Goal: Use online tool/utility: Utilize a website feature to perform a specific function

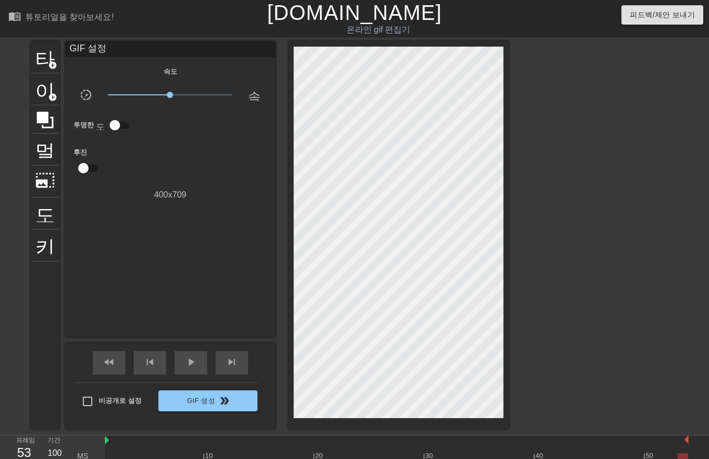
scroll to position [25, 8]
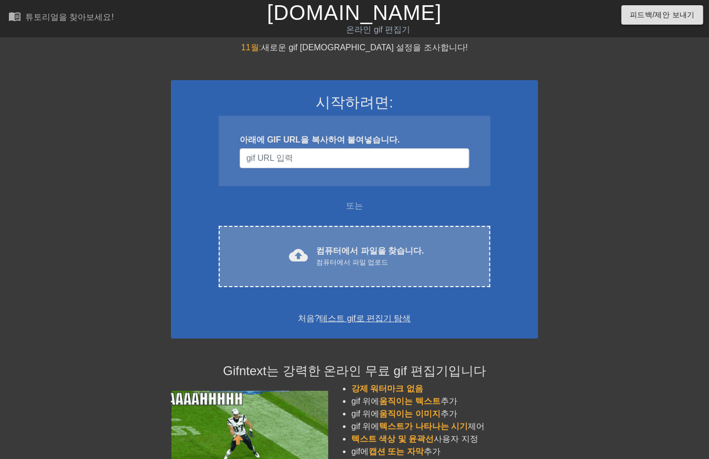
click at [329, 250] on font "컴퓨터에서 파일을 찾습니다." at bounding box center [369, 250] width 107 height 9
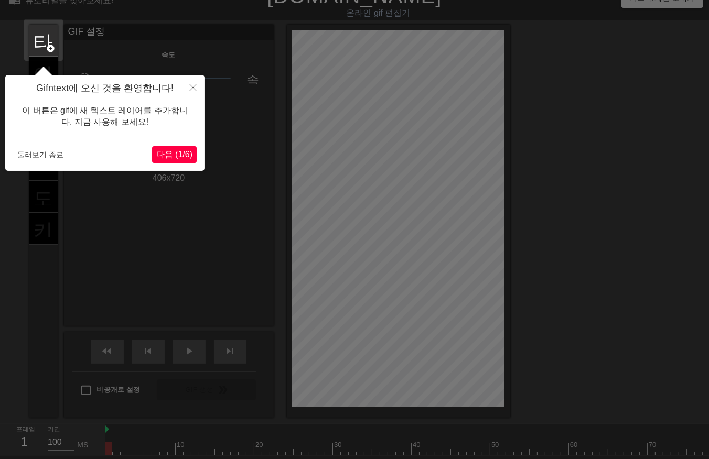
scroll to position [25, 0]
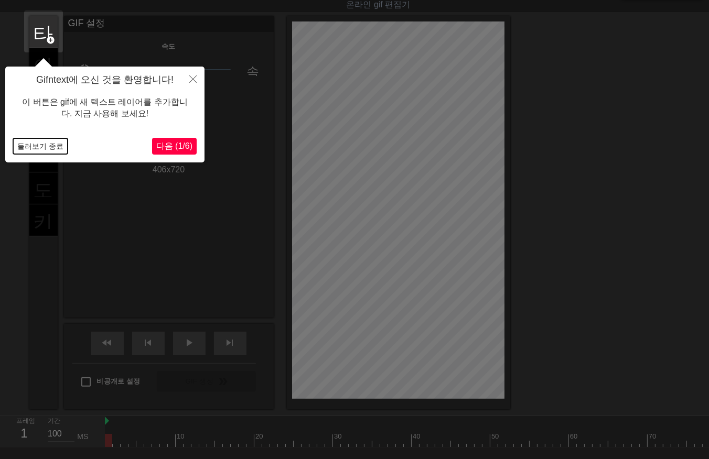
click at [29, 147] on button "둘러보기 종료" at bounding box center [40, 146] width 55 height 16
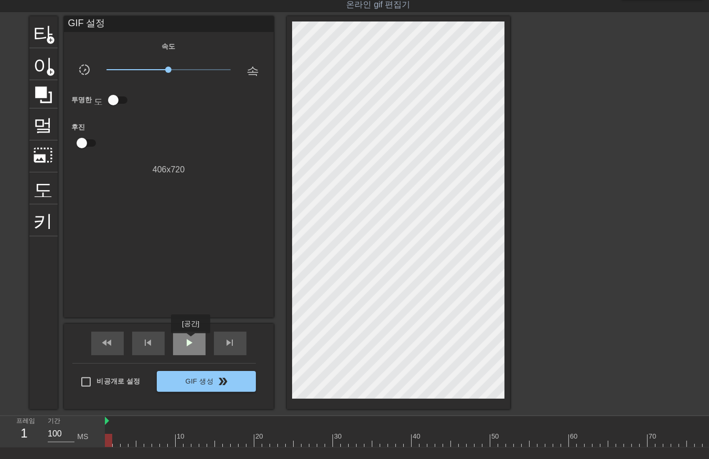
click at [190, 341] on span "play_arrow" at bounding box center [189, 343] width 13 height 13
click at [490, 441] on div at bounding box center [431, 440] width 653 height 13
click at [483, 442] on div at bounding box center [431, 440] width 653 height 13
click at [478, 443] on div at bounding box center [431, 440] width 653 height 13
click at [469, 441] on div at bounding box center [431, 440] width 653 height 13
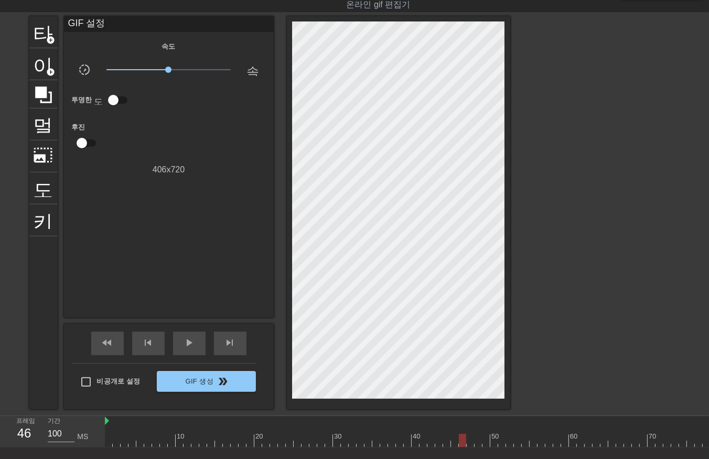
click at [460, 442] on div at bounding box center [431, 440] width 653 height 13
click at [468, 441] on div at bounding box center [431, 440] width 653 height 13
click at [478, 443] on div at bounding box center [431, 440] width 653 height 13
click at [165, 432] on div at bounding box center [164, 433] width 8 height 13
click at [187, 345] on span "play_arrow" at bounding box center [189, 343] width 13 height 13
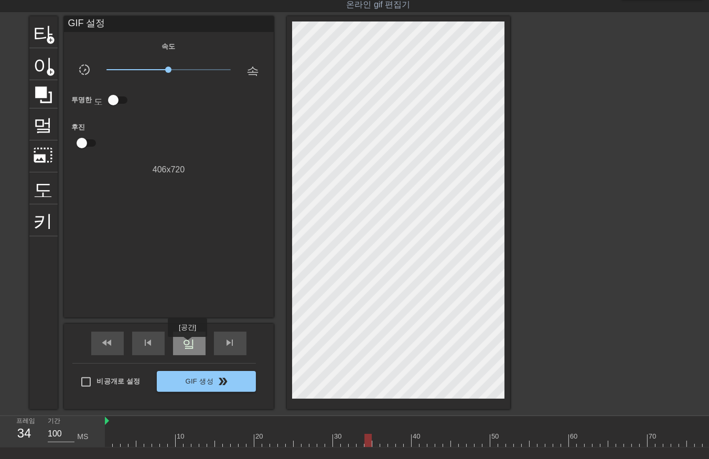
click at [187, 344] on span "일시 중지" at bounding box center [189, 343] width 13 height 13
click at [107, 440] on div at bounding box center [431, 440] width 653 height 13
drag, startPoint x: 117, startPoint y: 437, endPoint x: 122, endPoint y: 443, distance: 8.2
click at [118, 439] on div at bounding box center [431, 440] width 653 height 13
click at [124, 441] on div at bounding box center [431, 440] width 653 height 13
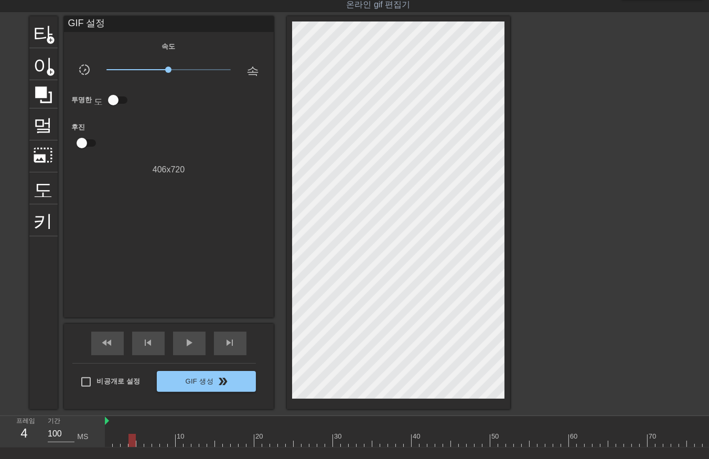
drag, startPoint x: 131, startPoint y: 438, endPoint x: 135, endPoint y: 446, distance: 9.4
click at [132, 438] on div at bounding box center [431, 440] width 653 height 13
click at [139, 442] on div at bounding box center [431, 440] width 653 height 13
drag, startPoint x: 148, startPoint y: 438, endPoint x: 150, endPoint y: 445, distance: 7.1
click at [148, 439] on div at bounding box center [431, 440] width 653 height 13
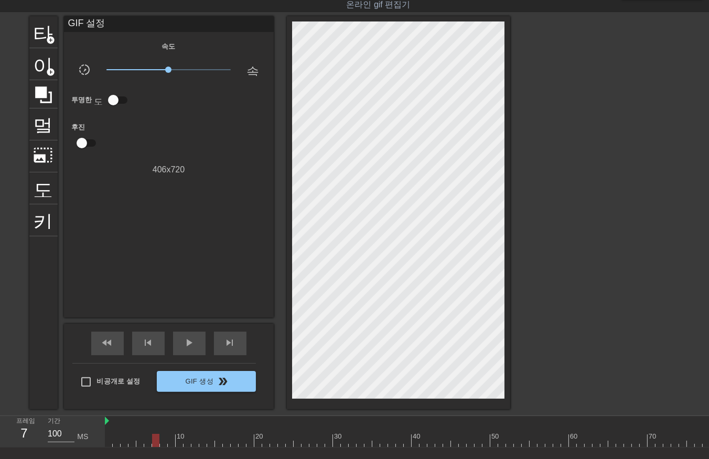
drag, startPoint x: 154, startPoint y: 439, endPoint x: 156, endPoint y: 446, distance: 6.6
click at [154, 440] on div at bounding box center [431, 440] width 653 height 13
click at [160, 442] on div at bounding box center [431, 440] width 653 height 13
click at [169, 440] on div at bounding box center [431, 440] width 653 height 13
click at [177, 441] on div at bounding box center [431, 440] width 653 height 13
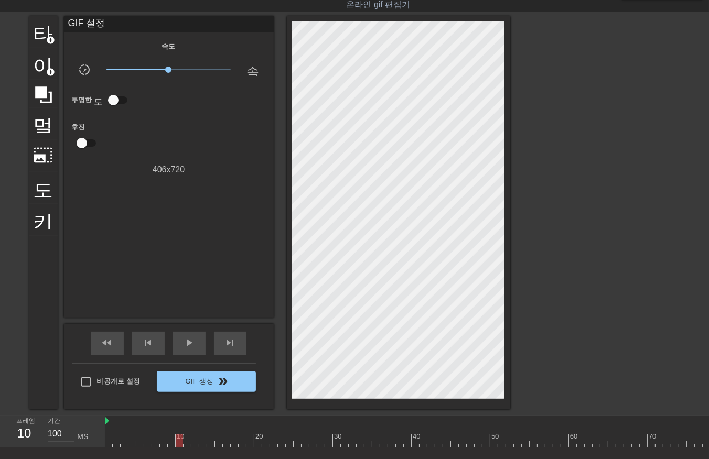
click at [185, 439] on div at bounding box center [431, 440] width 653 height 13
click at [193, 441] on div at bounding box center [431, 440] width 653 height 13
click at [201, 441] on div at bounding box center [431, 440] width 653 height 13
drag, startPoint x: 210, startPoint y: 440, endPoint x: 211, endPoint y: 447, distance: 7.0
click at [210, 441] on div at bounding box center [431, 440] width 653 height 13
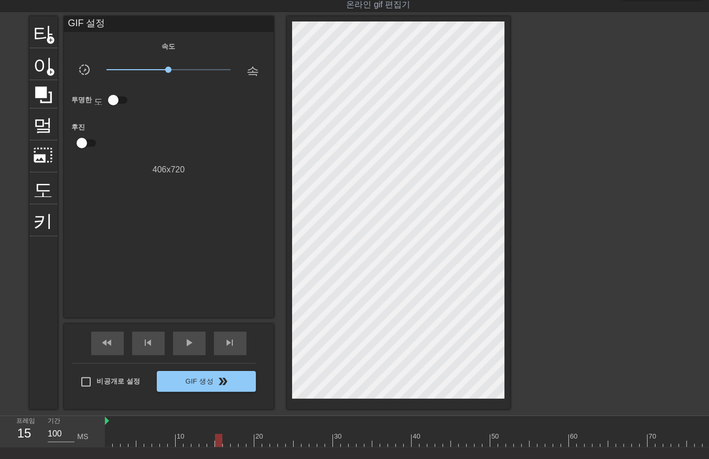
click at [216, 441] on div at bounding box center [431, 440] width 653 height 13
drag, startPoint x: 226, startPoint y: 440, endPoint x: 231, endPoint y: 447, distance: 7.6
click at [226, 442] on div at bounding box center [431, 440] width 653 height 13
drag, startPoint x: 233, startPoint y: 442, endPoint x: 239, endPoint y: 446, distance: 6.6
click at [233, 443] on div at bounding box center [431, 440] width 653 height 13
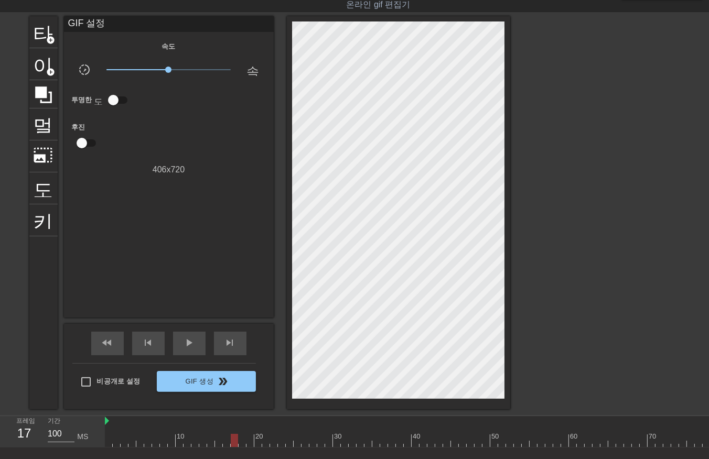
click at [240, 439] on div at bounding box center [431, 440] width 653 height 13
click at [247, 439] on div at bounding box center [431, 440] width 653 height 13
drag, startPoint x: 258, startPoint y: 438, endPoint x: 259, endPoint y: 443, distance: 5.9
click at [257, 439] on div at bounding box center [431, 440] width 653 height 13
click at [264, 439] on div at bounding box center [431, 440] width 653 height 13
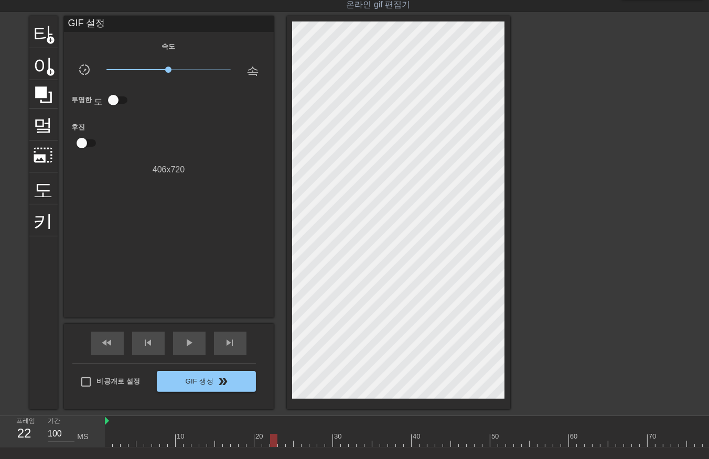
drag, startPoint x: 274, startPoint y: 441, endPoint x: 276, endPoint y: 449, distance: 8.5
click at [274, 443] on div at bounding box center [431, 440] width 653 height 13
click at [281, 442] on div at bounding box center [431, 440] width 653 height 13
drag, startPoint x: 286, startPoint y: 441, endPoint x: 290, endPoint y: 448, distance: 8.3
click at [286, 442] on div at bounding box center [431, 440] width 653 height 13
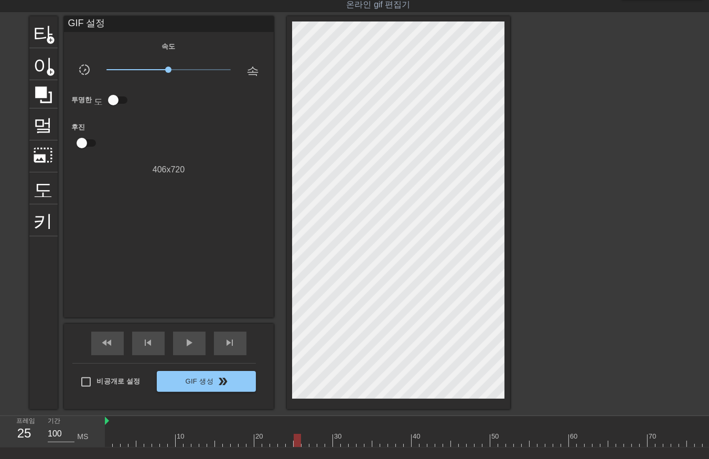
drag, startPoint x: 295, startPoint y: 438, endPoint x: 300, endPoint y: 446, distance: 9.3
click at [295, 439] on div at bounding box center [431, 440] width 653 height 13
drag, startPoint x: 306, startPoint y: 439, endPoint x: 311, endPoint y: 446, distance: 8.9
click at [306, 441] on div at bounding box center [431, 440] width 653 height 13
click at [313, 442] on div at bounding box center [431, 440] width 653 height 13
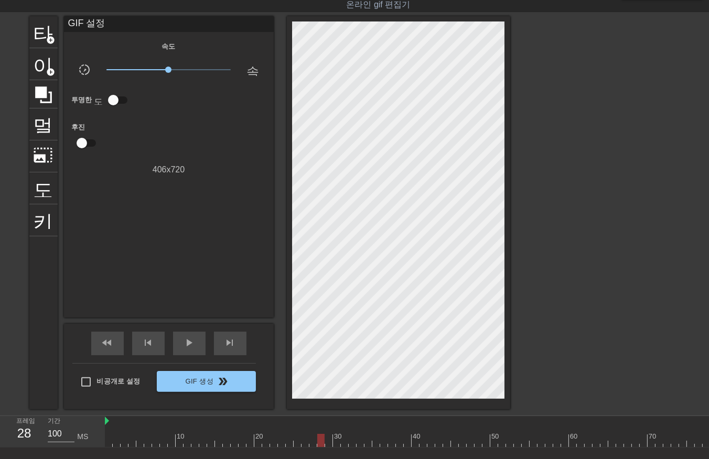
click at [320, 440] on div at bounding box center [431, 440] width 653 height 13
click at [326, 443] on div at bounding box center [431, 440] width 653 height 13
click at [333, 441] on div at bounding box center [431, 440] width 653 height 13
drag, startPoint x: 342, startPoint y: 439, endPoint x: 343, endPoint y: 449, distance: 10.0
click at [341, 444] on div at bounding box center [431, 440] width 653 height 13
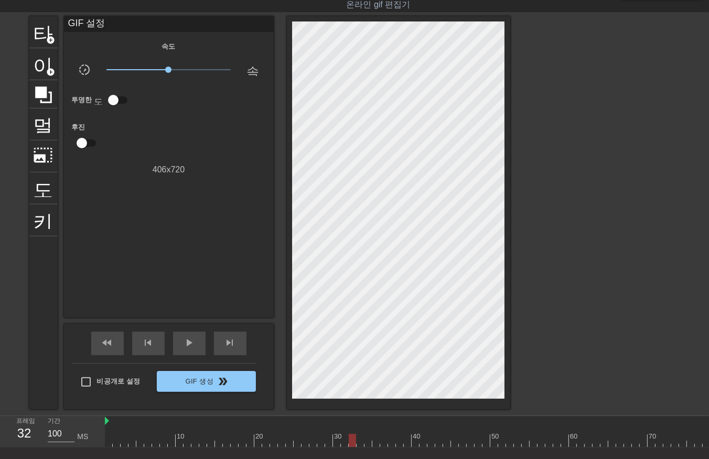
drag, startPoint x: 349, startPoint y: 440, endPoint x: 355, endPoint y: 443, distance: 6.8
click at [350, 443] on div at bounding box center [431, 440] width 653 height 13
click at [359, 438] on div at bounding box center [431, 440] width 653 height 13
click at [368, 439] on div at bounding box center [431, 440] width 653 height 13
drag, startPoint x: 375, startPoint y: 439, endPoint x: 380, endPoint y: 445, distance: 6.7
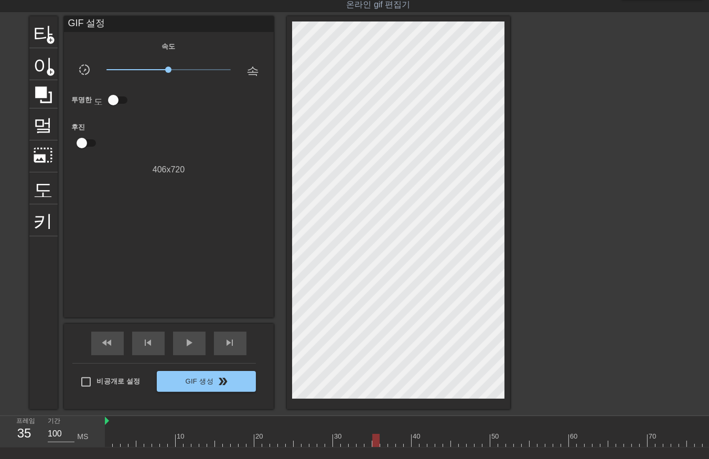
click at [375, 441] on div at bounding box center [431, 440] width 653 height 13
drag, startPoint x: 383, startPoint y: 439, endPoint x: 386, endPoint y: 446, distance: 7.5
click at [383, 441] on div at bounding box center [431, 440] width 653 height 13
drag, startPoint x: 389, startPoint y: 439, endPoint x: 392, endPoint y: 446, distance: 7.3
click at [388, 441] on div at bounding box center [431, 440] width 653 height 13
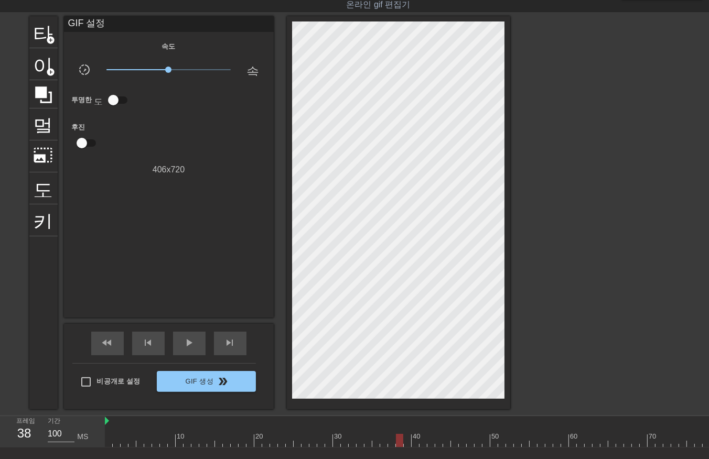
drag, startPoint x: 397, startPoint y: 440, endPoint x: 405, endPoint y: 440, distance: 7.9
click at [397, 441] on div at bounding box center [431, 440] width 653 height 13
drag, startPoint x: 406, startPoint y: 439, endPoint x: 405, endPoint y: 447, distance: 7.9
click at [406, 441] on div at bounding box center [431, 440] width 653 height 13
drag, startPoint x: 413, startPoint y: 438, endPoint x: 414, endPoint y: 445, distance: 6.5
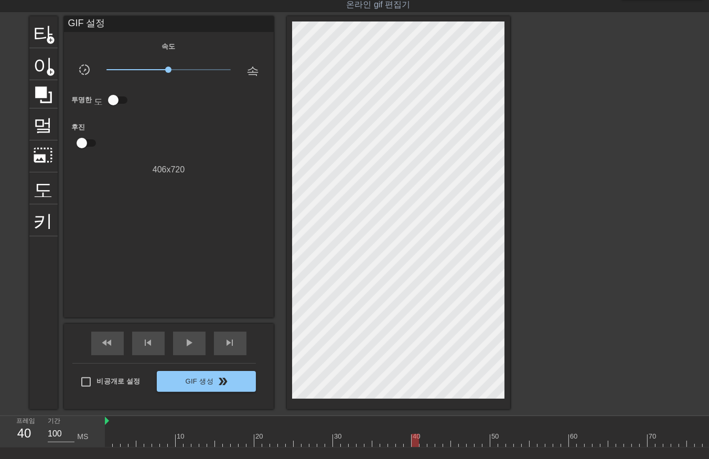
click at [413, 443] on div at bounding box center [431, 440] width 653 height 13
click at [423, 441] on div at bounding box center [431, 440] width 653 height 13
click at [430, 440] on div at bounding box center [431, 440] width 653 height 13
click at [437, 440] on div at bounding box center [431, 440] width 653 height 13
click at [447, 438] on div at bounding box center [431, 440] width 653 height 13
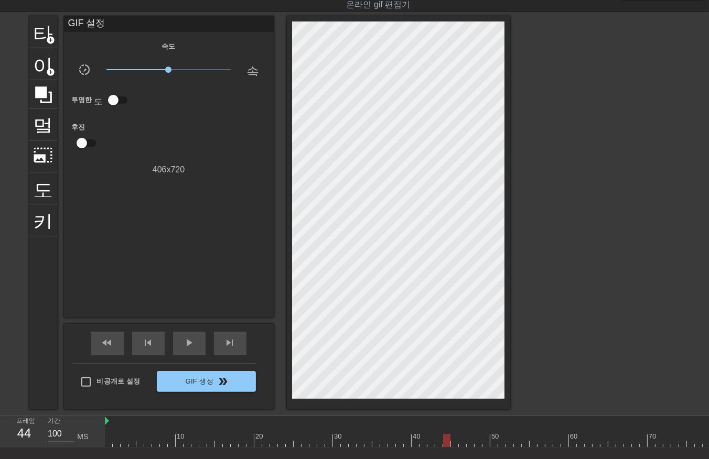
click at [453, 439] on div at bounding box center [431, 440] width 653 height 13
click at [460, 439] on div at bounding box center [431, 440] width 653 height 13
click at [468, 437] on div at bounding box center [431, 440] width 653 height 13
click at [476, 436] on div at bounding box center [431, 440] width 653 height 13
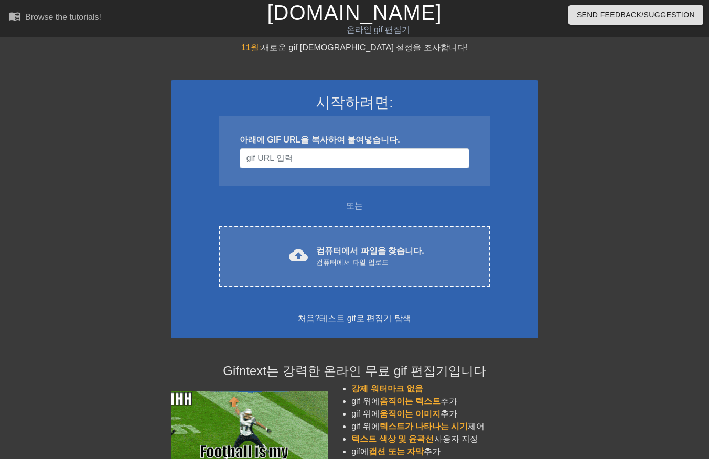
scroll to position [25, 0]
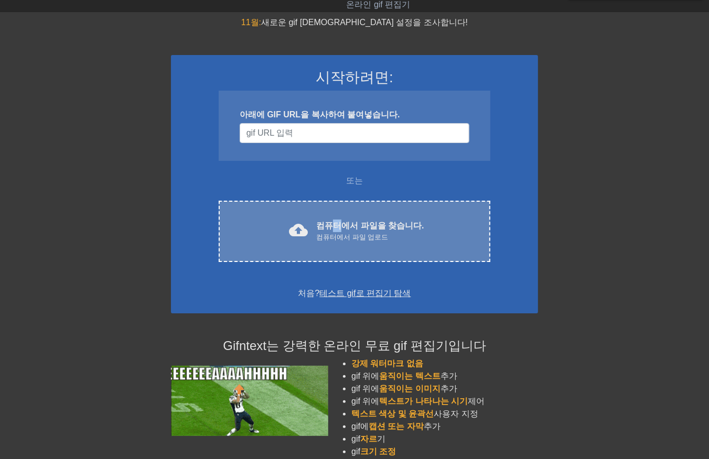
click at [340, 221] on font "컴퓨터에서 파일을 찾습니다." at bounding box center [369, 225] width 107 height 9
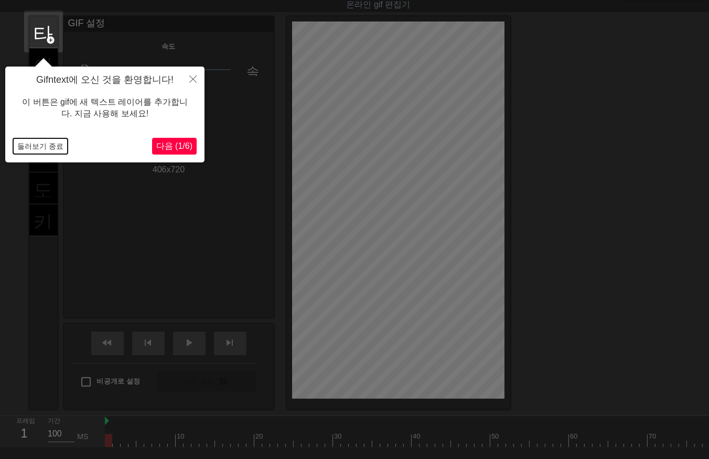
click at [24, 145] on button "둘러보기 종료" at bounding box center [40, 146] width 55 height 16
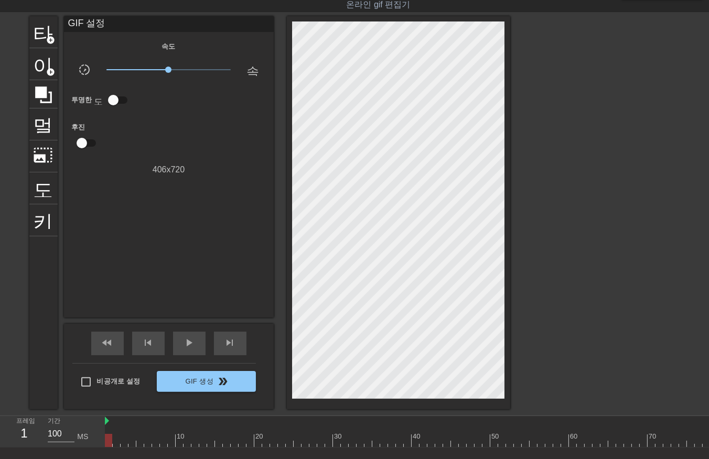
scroll to position [0, 528]
click at [568, 437] on div at bounding box center [206, 440] width 1258 height 13
drag, startPoint x: 606, startPoint y: 441, endPoint x: 619, endPoint y: 444, distance: 13.0
click at [611, 441] on div at bounding box center [206, 440] width 1258 height 13
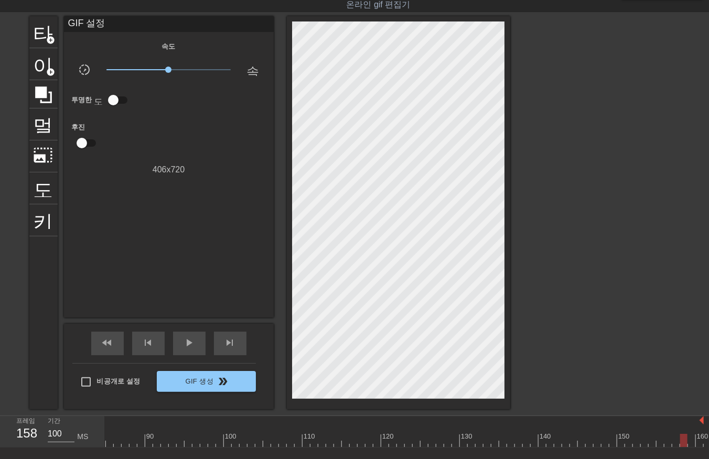
click at [680, 444] on div at bounding box center [74, 440] width 1258 height 13
click at [646, 442] on div at bounding box center [74, 440] width 1258 height 13
click at [615, 442] on div at bounding box center [76, 440] width 1258 height 13
click at [544, 441] on div at bounding box center [76, 440] width 1258 height 13
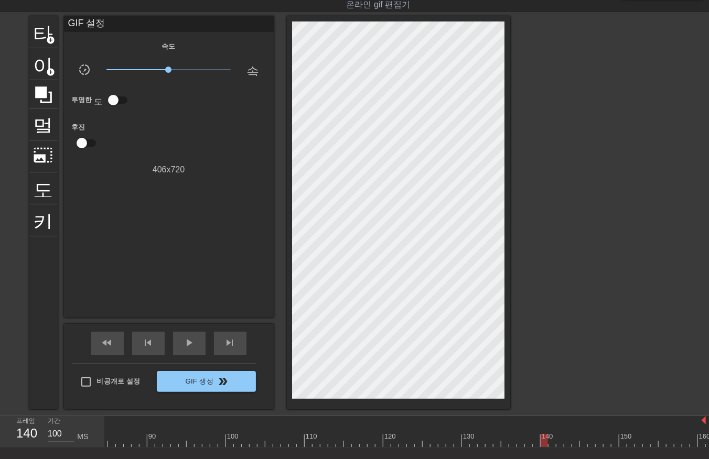
click at [463, 440] on div at bounding box center [76, 440] width 1258 height 13
click at [472, 439] on div at bounding box center [76, 440] width 1258 height 13
click at [493, 434] on div at bounding box center [76, 440] width 1258 height 13
click at [506, 434] on div at bounding box center [76, 440] width 1258 height 13
click at [535, 424] on div at bounding box center [76, 421] width 1258 height 10
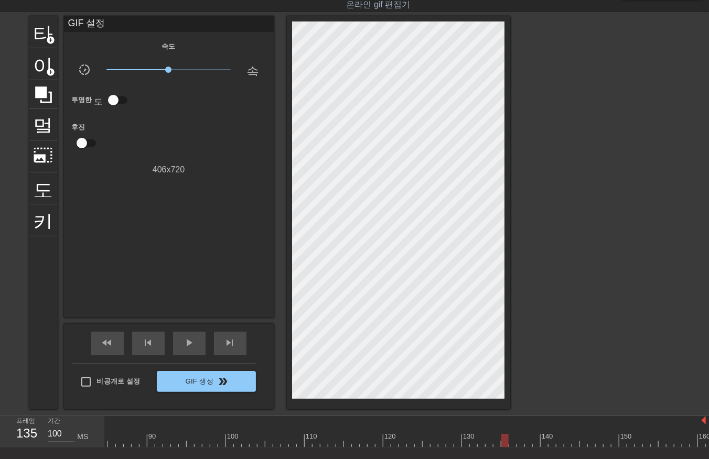
click at [540, 425] on div at bounding box center [76, 421] width 1258 height 10
click at [510, 441] on div at bounding box center [76, 440] width 1258 height 13
click at [531, 432] on div at bounding box center [529, 433] width 8 height 13
click at [538, 434] on div "10 20 30 40 50 60 70 80 90 100 110 120 130 140 150 160" at bounding box center [76, 431] width 1258 height 31
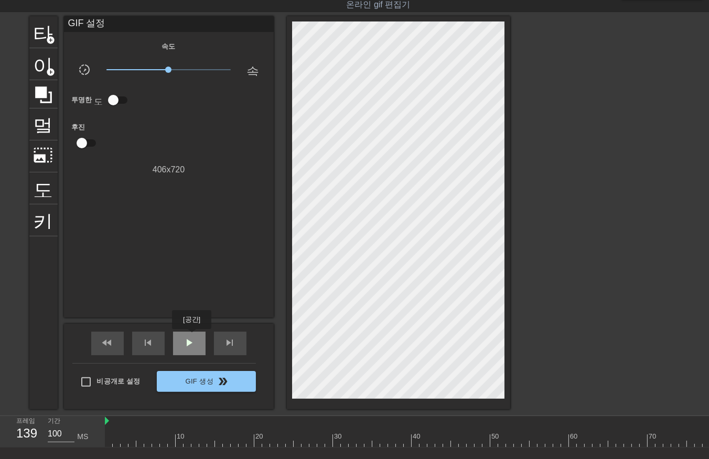
click at [191, 337] on span "play_arrow" at bounding box center [189, 343] width 13 height 13
click at [196, 350] on div "일시 중지" at bounding box center [189, 344] width 33 height 24
drag, startPoint x: 161, startPoint y: 438, endPoint x: 173, endPoint y: 436, distance: 12.2
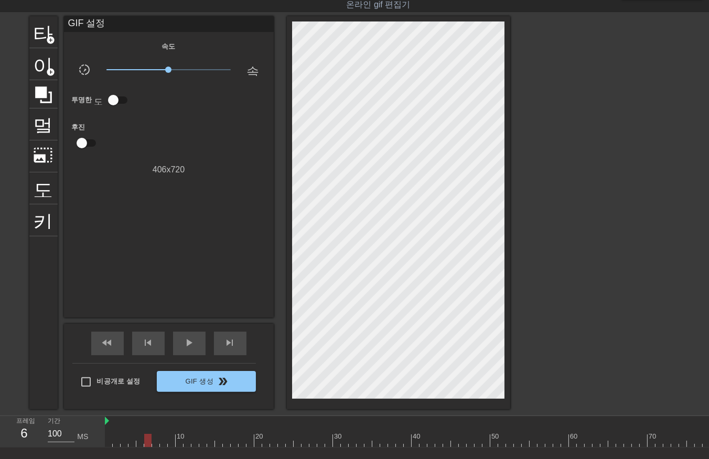
drag, startPoint x: 182, startPoint y: 436, endPoint x: 208, endPoint y: 433, distance: 26.4
drag, startPoint x: 211, startPoint y: 434, endPoint x: 236, endPoint y: 426, distance: 26.2
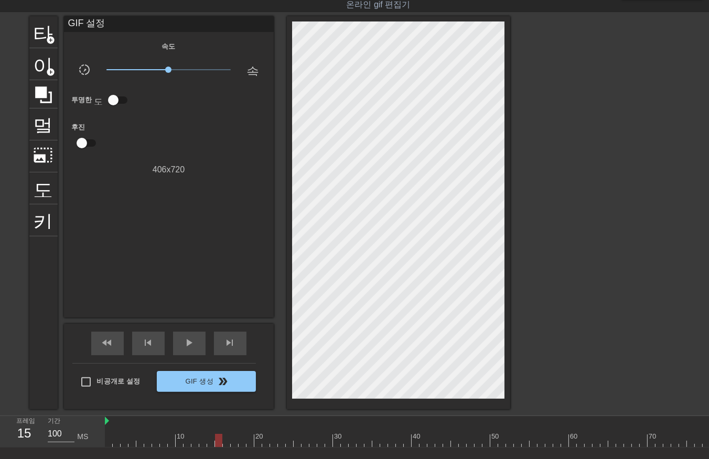
drag, startPoint x: 239, startPoint y: 426, endPoint x: 243, endPoint y: 424, distance: 5.4
drag, startPoint x: 250, startPoint y: 425, endPoint x: 259, endPoint y: 421, distance: 9.5
drag, startPoint x: 265, startPoint y: 422, endPoint x: 272, endPoint y: 421, distance: 6.4
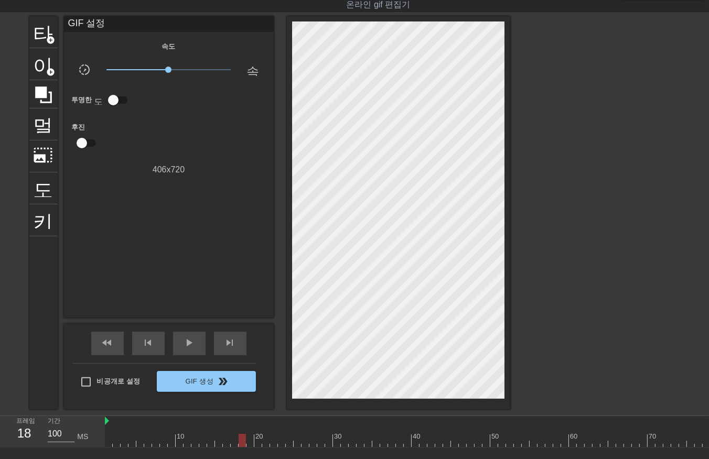
drag, startPoint x: 277, startPoint y: 437, endPoint x: 287, endPoint y: 442, distance: 12.0
drag, startPoint x: 287, startPoint y: 442, endPoint x: 294, endPoint y: 443, distance: 6.4
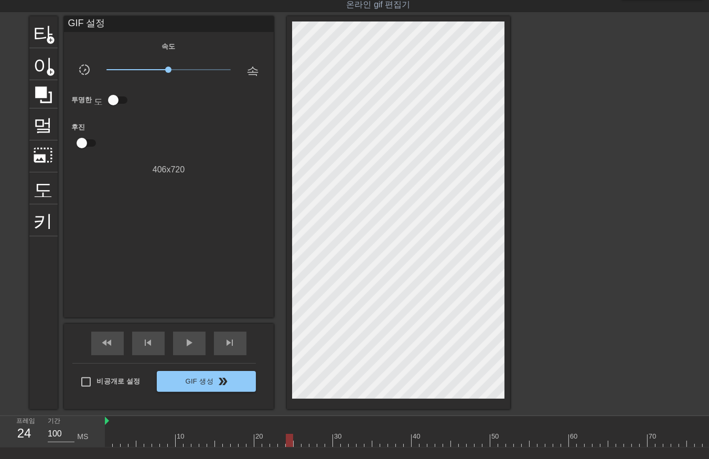
drag, startPoint x: 305, startPoint y: 444, endPoint x: 312, endPoint y: 441, distance: 7.3
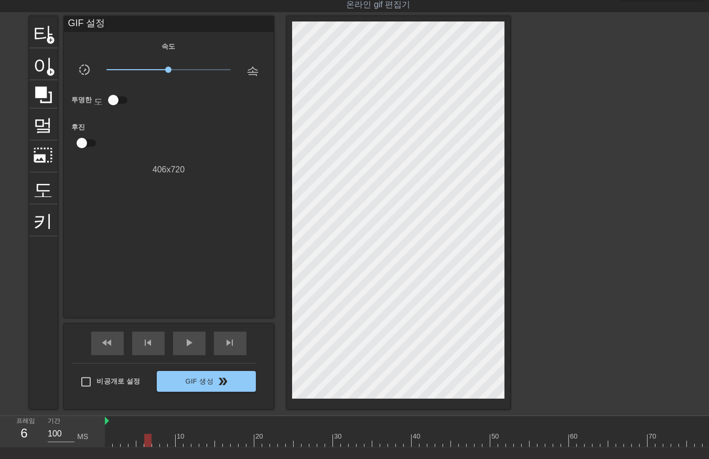
click at [151, 436] on div at bounding box center [147, 440] width 7 height 13
drag, startPoint x: 161, startPoint y: 434, endPoint x: 175, endPoint y: 432, distance: 13.7
click at [176, 432] on div "10" at bounding box center [180, 433] width 8 height 13
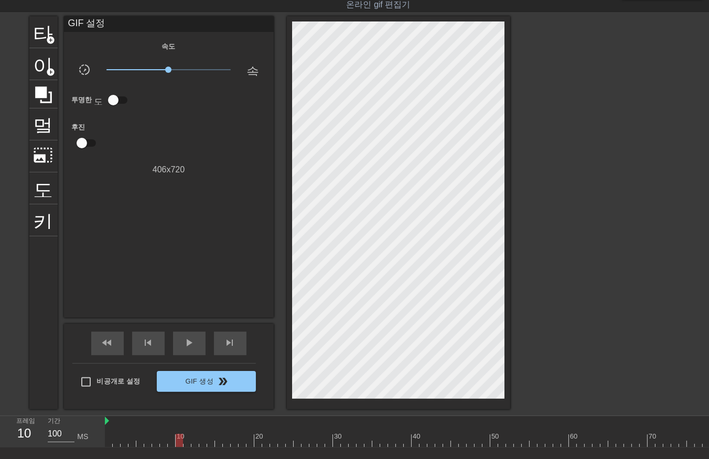
click at [180, 437] on div at bounding box center [179, 440] width 7 height 13
drag, startPoint x: 105, startPoint y: 437, endPoint x: 115, endPoint y: 437, distance: 10.0
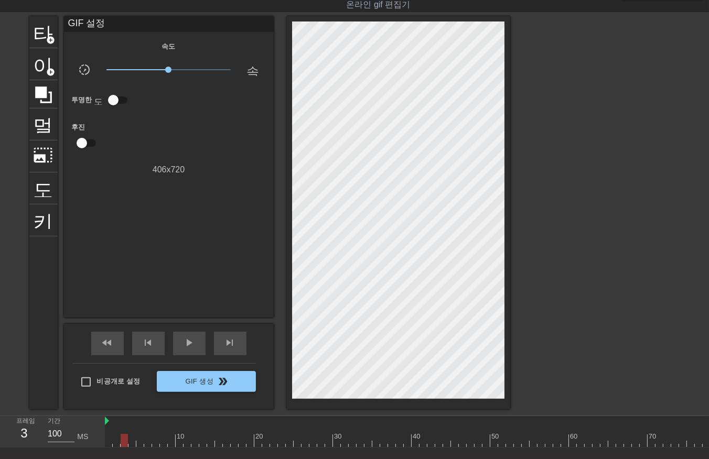
click at [134, 435] on div at bounding box center [131, 440] width 7 height 13
click at [135, 436] on div at bounding box center [131, 440] width 7 height 13
drag, startPoint x: 138, startPoint y: 438, endPoint x: 146, endPoint y: 438, distance: 7.9
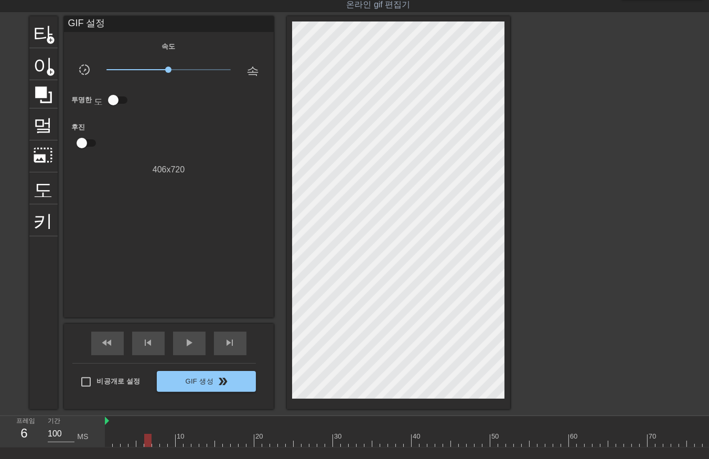
drag, startPoint x: 149, startPoint y: 437, endPoint x: 157, endPoint y: 433, distance: 9.4
drag, startPoint x: 159, startPoint y: 433, endPoint x: 170, endPoint y: 429, distance: 11.3
drag, startPoint x: 176, startPoint y: 430, endPoint x: 185, endPoint y: 430, distance: 8.9
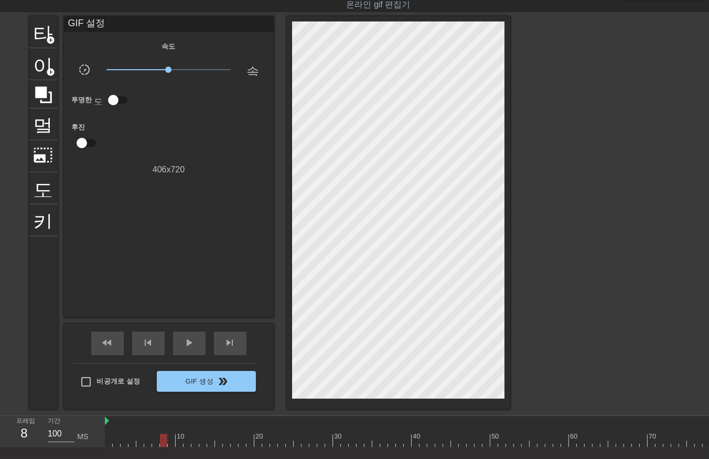
click at [190, 430] on div at bounding box center [187, 433] width 8 height 13
click at [194, 428] on div at bounding box center [195, 433] width 8 height 13
drag, startPoint x: 201, startPoint y: 426, endPoint x: 214, endPoint y: 422, distance: 13.8
click at [205, 427] on div at bounding box center [203, 433] width 8 height 13
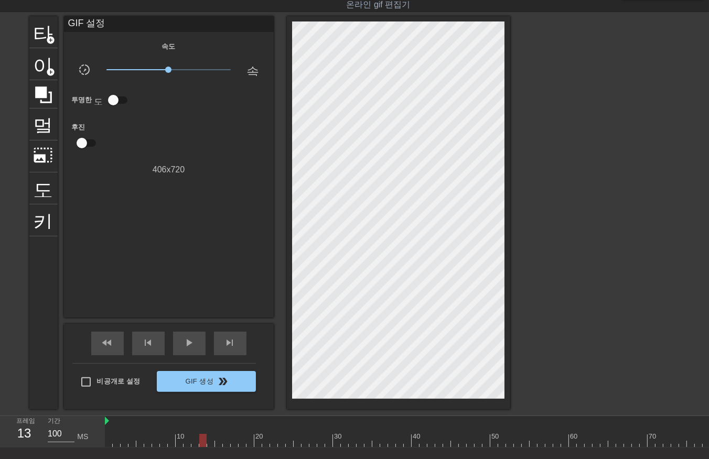
drag, startPoint x: 223, startPoint y: 420, endPoint x: 231, endPoint y: 418, distance: 7.6
drag, startPoint x: 234, startPoint y: 436, endPoint x: 240, endPoint y: 433, distance: 5.9
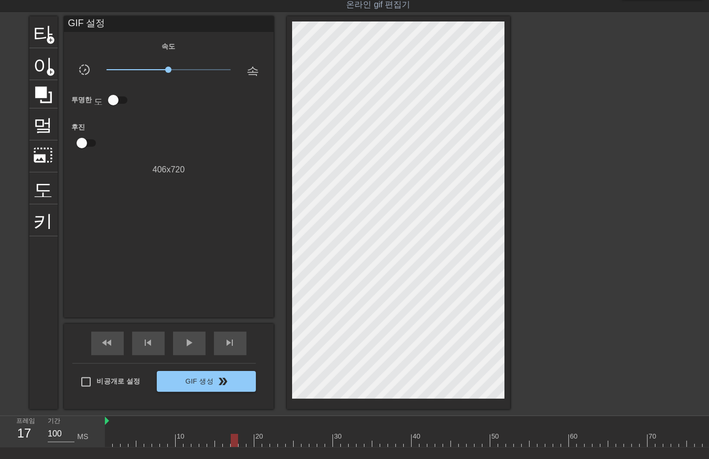
drag, startPoint x: 243, startPoint y: 435, endPoint x: 248, endPoint y: 432, distance: 6.3
click at [254, 434] on div at bounding box center [249, 440] width 7 height 13
drag, startPoint x: 263, startPoint y: 432, endPoint x: 278, endPoint y: 428, distance: 15.9
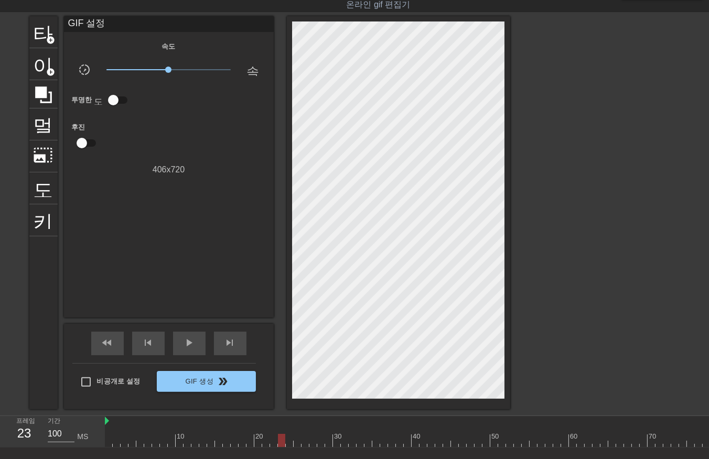
drag, startPoint x: 278, startPoint y: 428, endPoint x: 285, endPoint y: 427, distance: 6.8
click at [282, 429] on div at bounding box center [282, 433] width 8 height 13
drag, startPoint x: 289, startPoint y: 428, endPoint x: 299, endPoint y: 425, distance: 10.6
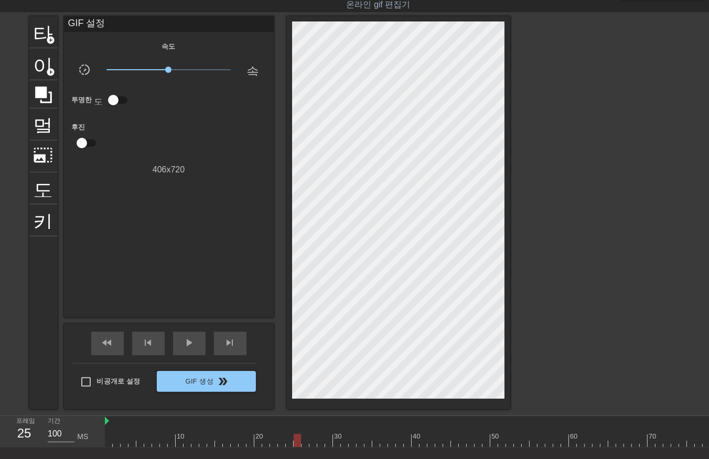
drag, startPoint x: 305, startPoint y: 425, endPoint x: 311, endPoint y: 421, distance: 7.5
drag, startPoint x: 315, startPoint y: 424, endPoint x: 320, endPoint y: 420, distance: 6.6
drag, startPoint x: 320, startPoint y: 420, endPoint x: 329, endPoint y: 420, distance: 8.4
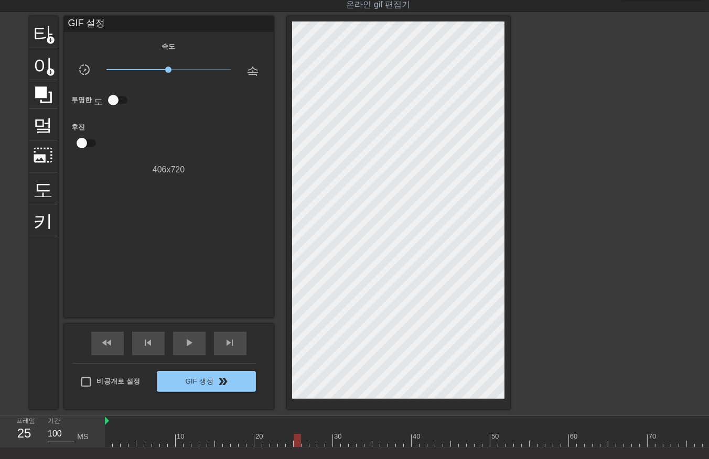
drag, startPoint x: 335, startPoint y: 419, endPoint x: 339, endPoint y: 425, distance: 6.4
click at [347, 427] on div at bounding box center [345, 433] width 8 height 13
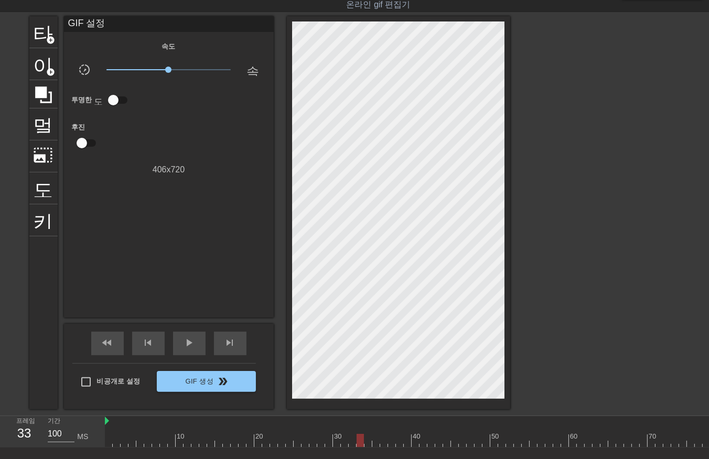
drag, startPoint x: 353, startPoint y: 426, endPoint x: 359, endPoint y: 427, distance: 5.9
click at [380, 441] on div at bounding box center [375, 440] width 7 height 13
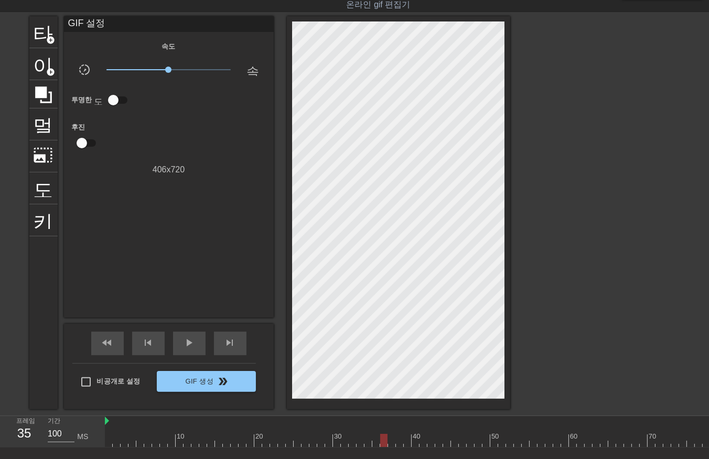
click at [395, 441] on div at bounding box center [391, 440] width 7 height 13
drag, startPoint x: 398, startPoint y: 441, endPoint x: 472, endPoint y: 434, distance: 74.2
click at [516, 448] on div "10 20 30 40 50 60 70 80 90 100 110 120 130 140 150 160" at bounding box center [407, 431] width 604 height 31
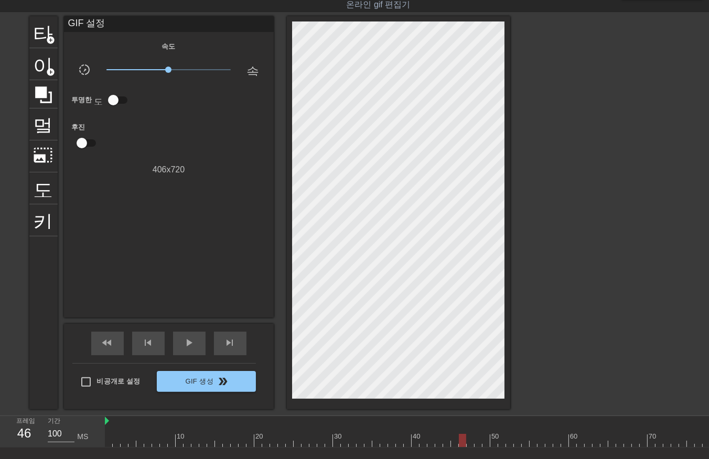
drag, startPoint x: 480, startPoint y: 437, endPoint x: 488, endPoint y: 435, distance: 8.1
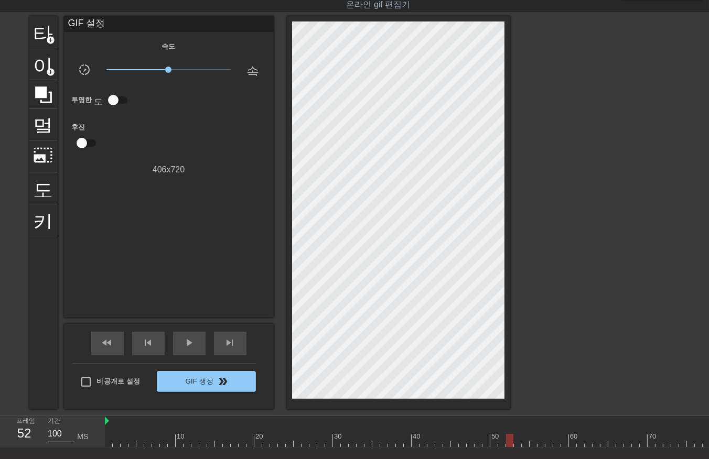
drag, startPoint x: 110, startPoint y: 436, endPoint x: 109, endPoint y: 444, distance: 8.0
drag, startPoint x: 114, startPoint y: 439, endPoint x: 118, endPoint y: 442, distance: 5.7
drag, startPoint x: 122, startPoint y: 438, endPoint x: 128, endPoint y: 442, distance: 7.7
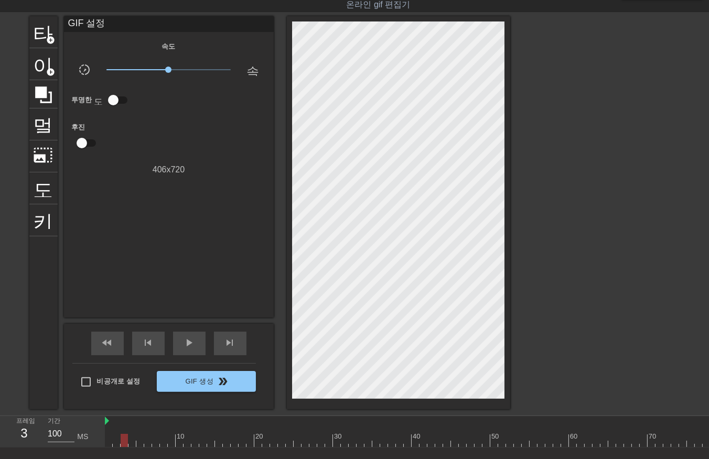
drag, startPoint x: 132, startPoint y: 438, endPoint x: 140, endPoint y: 442, distance: 9.4
drag, startPoint x: 145, startPoint y: 438, endPoint x: 150, endPoint y: 442, distance: 6.7
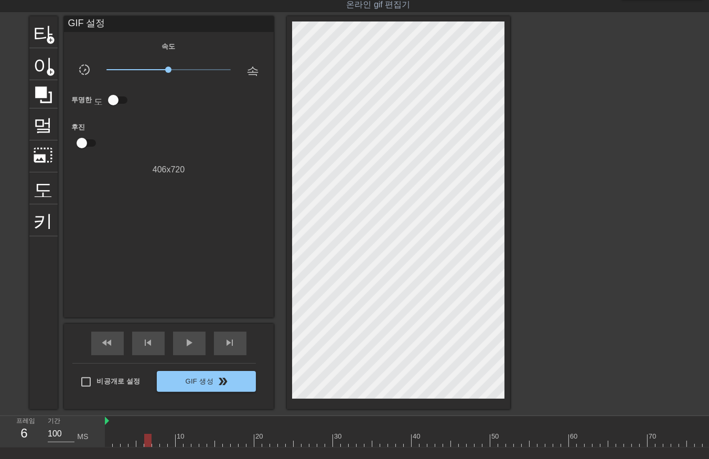
drag, startPoint x: 170, startPoint y: 437, endPoint x: 179, endPoint y: 439, distance: 9.0
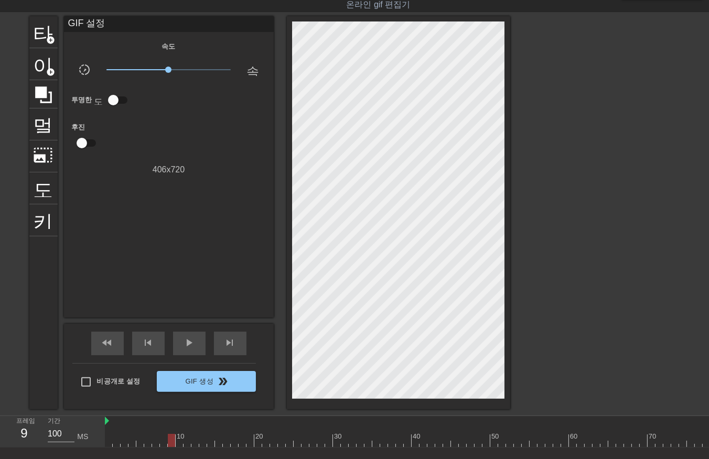
drag, startPoint x: 185, startPoint y: 438, endPoint x: 191, endPoint y: 446, distance: 9.3
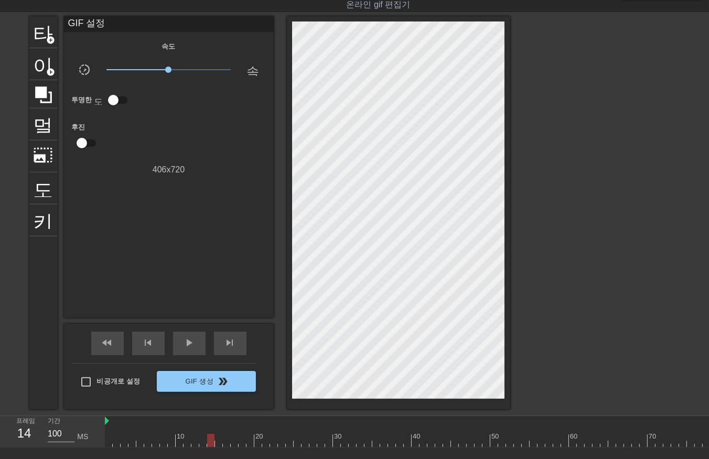
drag, startPoint x: 223, startPoint y: 439, endPoint x: 230, endPoint y: 441, distance: 6.8
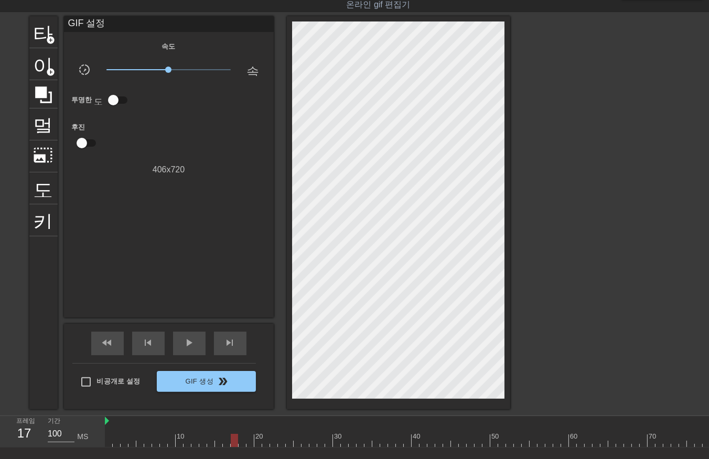
drag, startPoint x: 257, startPoint y: 439, endPoint x: 258, endPoint y: 447, distance: 7.9
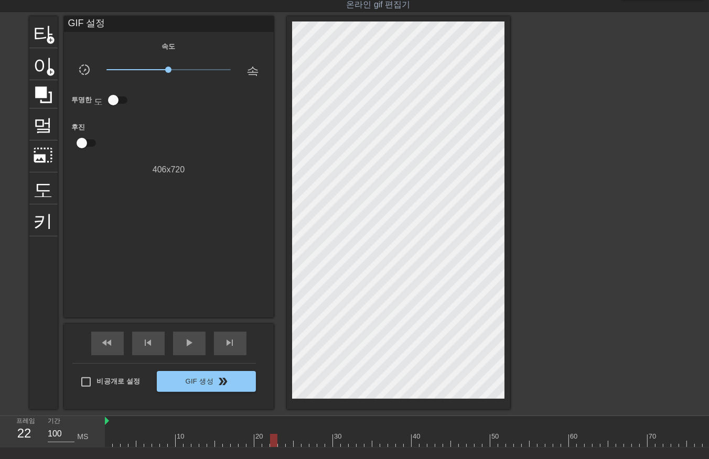
drag, startPoint x: 270, startPoint y: 438, endPoint x: 272, endPoint y: 443, distance: 5.3
drag, startPoint x: 297, startPoint y: 438, endPoint x: 303, endPoint y: 443, distance: 8.2
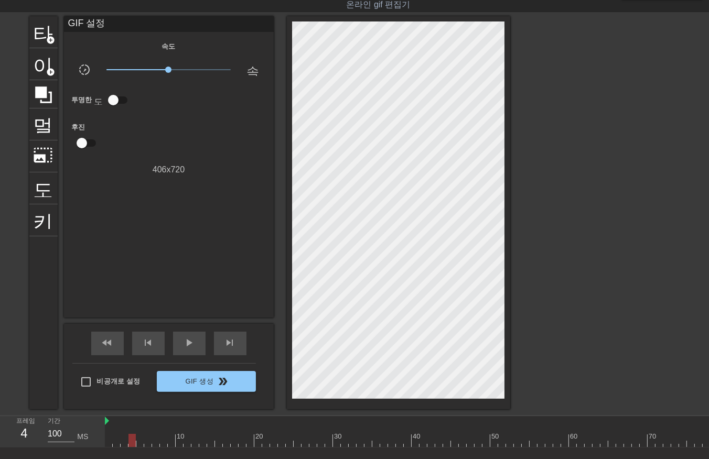
drag, startPoint x: 130, startPoint y: 440, endPoint x: 137, endPoint y: 446, distance: 8.6
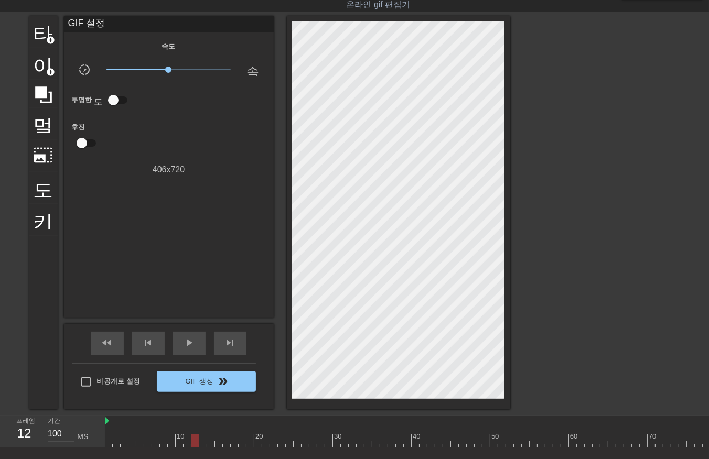
drag, startPoint x: 216, startPoint y: 439, endPoint x: 224, endPoint y: 443, distance: 8.5
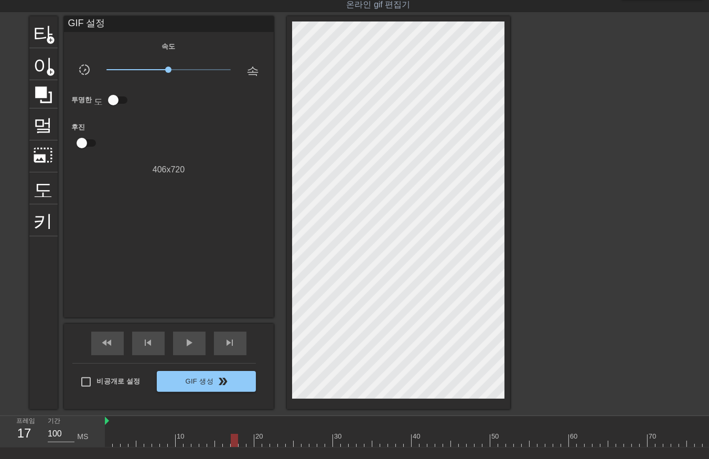
drag, startPoint x: 247, startPoint y: 438, endPoint x: 247, endPoint y: 444, distance: 6.3
drag, startPoint x: 254, startPoint y: 439, endPoint x: 259, endPoint y: 444, distance: 6.7
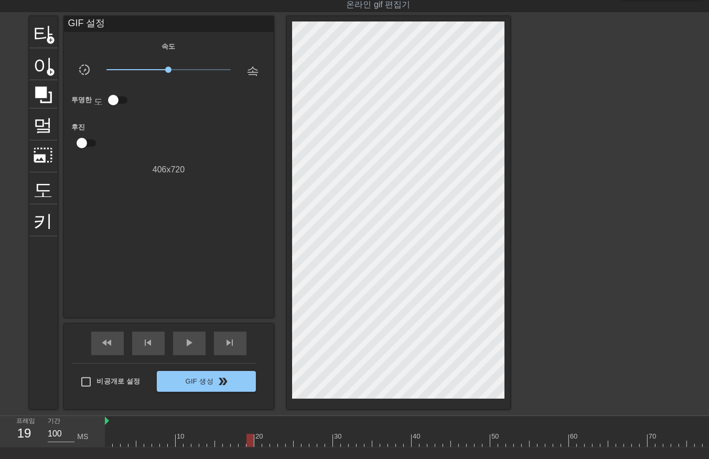
drag, startPoint x: 289, startPoint y: 438, endPoint x: 296, endPoint y: 447, distance: 10.8
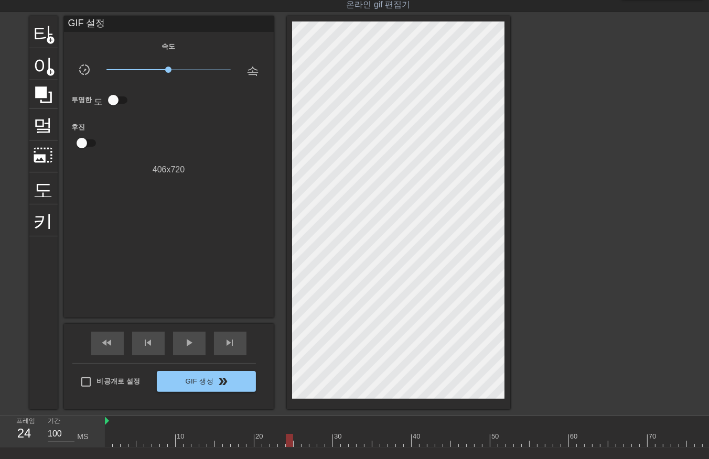
drag, startPoint x: 298, startPoint y: 438, endPoint x: 305, endPoint y: 448, distance: 12.0
drag, startPoint x: 306, startPoint y: 438, endPoint x: 309, endPoint y: 443, distance: 6.8
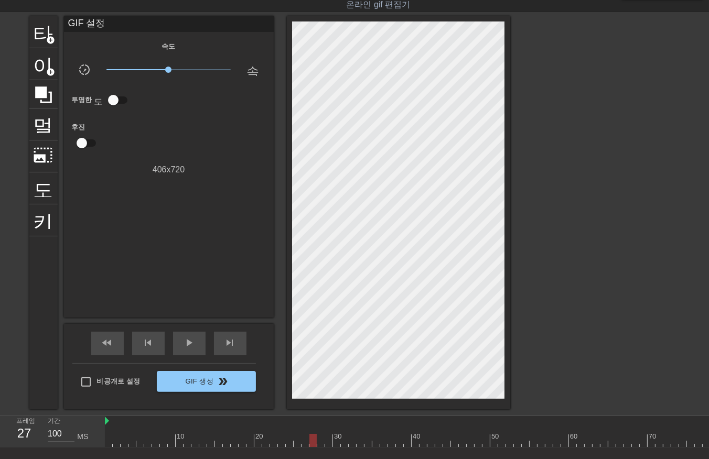
drag, startPoint x: 327, startPoint y: 436, endPoint x: 330, endPoint y: 440, distance: 5.6
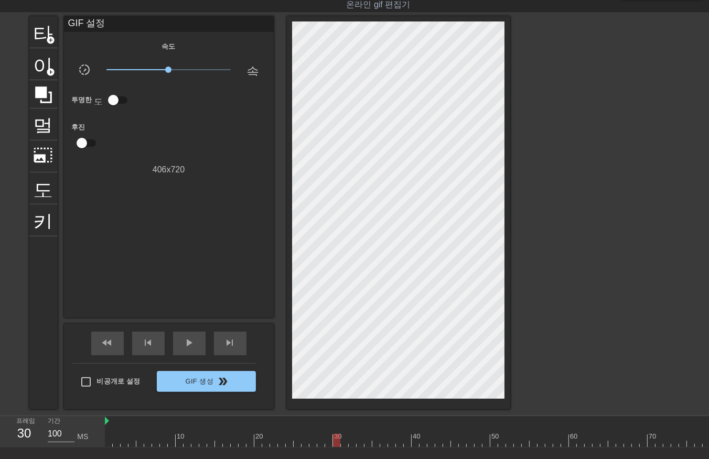
drag, startPoint x: 350, startPoint y: 436, endPoint x: 351, endPoint y: 442, distance: 6.4
drag, startPoint x: 357, startPoint y: 441, endPoint x: 363, endPoint y: 437, distance: 7.3
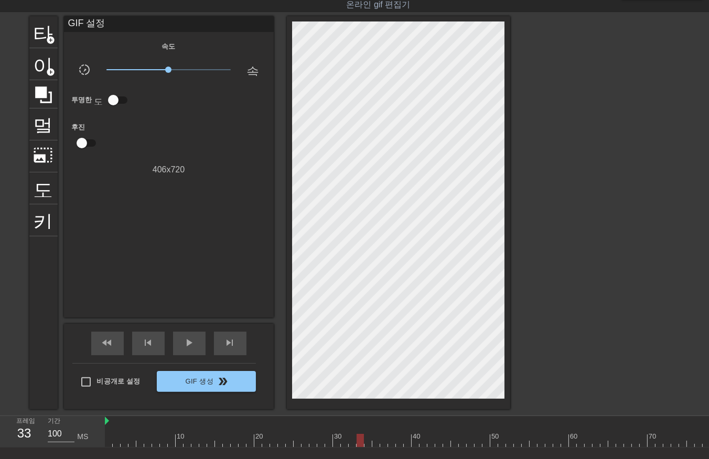
drag, startPoint x: 399, startPoint y: 439, endPoint x: 408, endPoint y: 438, distance: 9.0
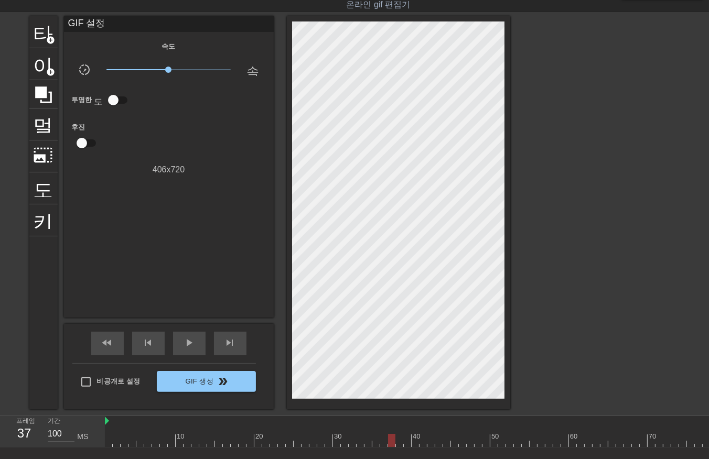
drag, startPoint x: 406, startPoint y: 435, endPoint x: 410, endPoint y: 443, distance: 8.7
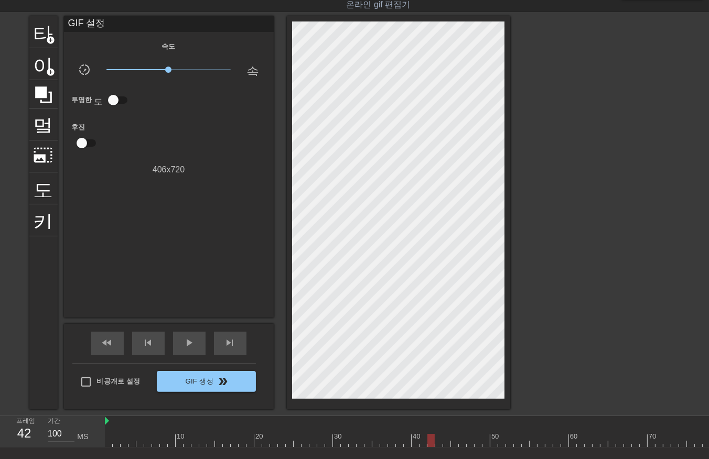
drag, startPoint x: 430, startPoint y: 436, endPoint x: 437, endPoint y: 439, distance: 7.5
drag, startPoint x: 446, startPoint y: 436, endPoint x: 456, endPoint y: 438, distance: 10.7
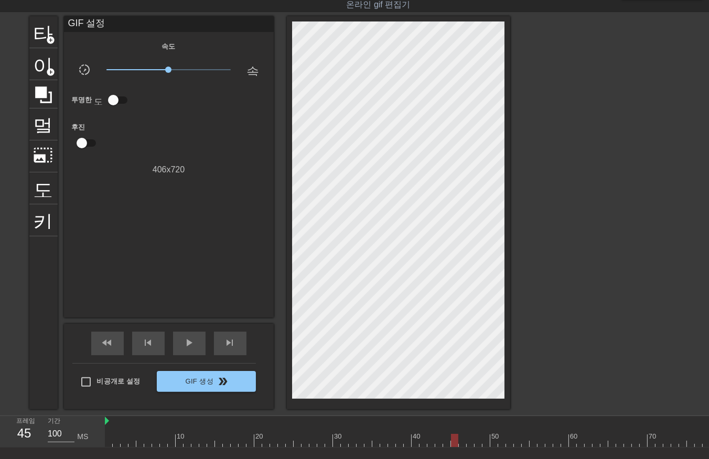
drag, startPoint x: 454, startPoint y: 436, endPoint x: 467, endPoint y: 436, distance: 12.1
drag, startPoint x: 462, startPoint y: 436, endPoint x: 464, endPoint y: 441, distance: 6.1
drag, startPoint x: 467, startPoint y: 439, endPoint x: 473, endPoint y: 445, distance: 8.2
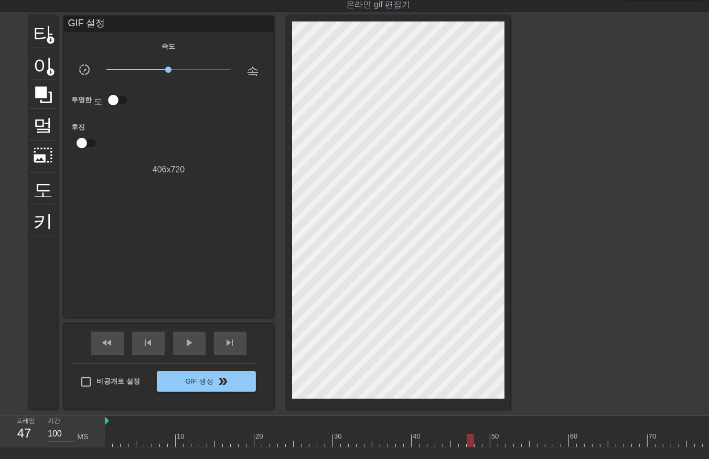
drag, startPoint x: 475, startPoint y: 438, endPoint x: 479, endPoint y: 443, distance: 6.1
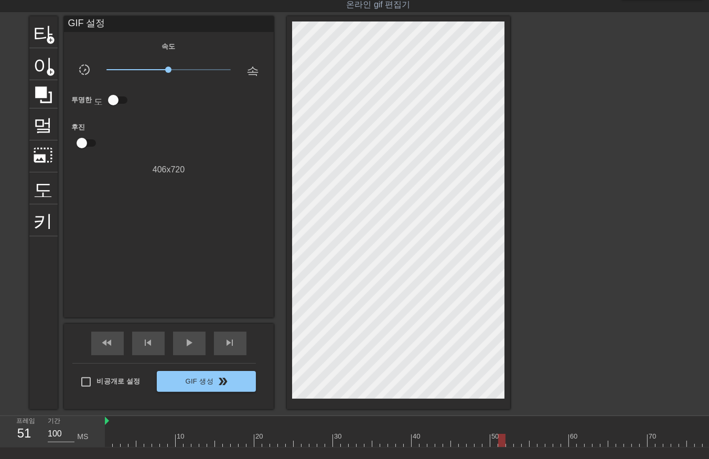
drag, startPoint x: 501, startPoint y: 440, endPoint x: 689, endPoint y: 402, distance: 192.0
click at [702, 400] on div "menu_book 튜토리얼을 찾아보세요! Gifntext.com 온라인 gif 편집기 피드백/제안 보내기 타이틀 add_circle 이미지 a…" at bounding box center [354, 248] width 709 height 546
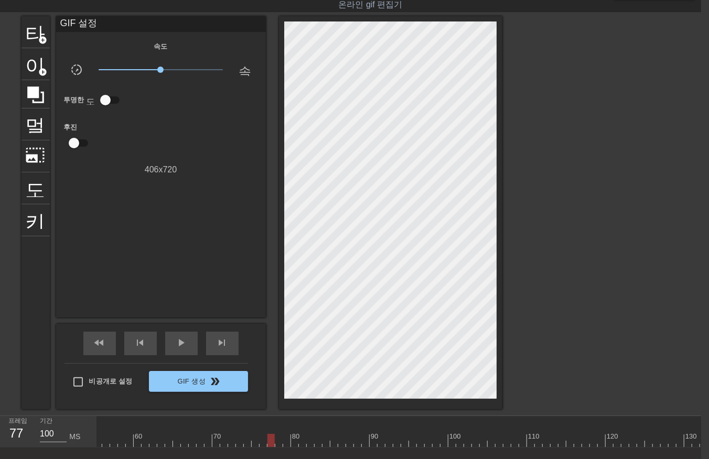
scroll to position [0, 413]
drag, startPoint x: 284, startPoint y: 441, endPoint x: 557, endPoint y: 396, distance: 277.3
click at [557, 396] on div "menu_book 튜토리얼을 찾아보세요! Gifntext.com 온라인 gif 편집기 피드백/제안 보내기 타이틀 add_circle 이미지 a…" at bounding box center [346, 248] width 709 height 546
drag, startPoint x: 311, startPoint y: 441, endPoint x: 341, endPoint y: 436, distance: 30.9
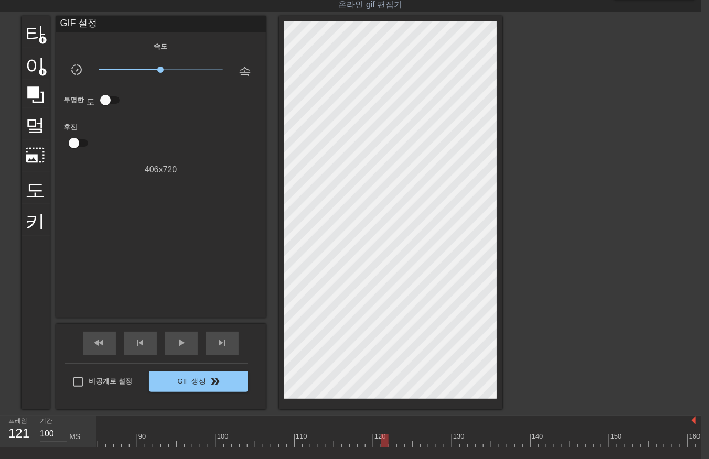
click at [381, 436] on div at bounding box center [384, 440] width 7 height 13
click at [300, 441] on div at bounding box center [67, 440] width 1258 height 13
click at [312, 434] on div at bounding box center [67, 440] width 1258 height 13
drag, startPoint x: 312, startPoint y: 438, endPoint x: 304, endPoint y: 415, distance: 23.9
click at [304, 416] on div "10 20 30 40 50 60 70 80 90 100 110 120 130 140 150 160" at bounding box center [67, 431] width 1258 height 31
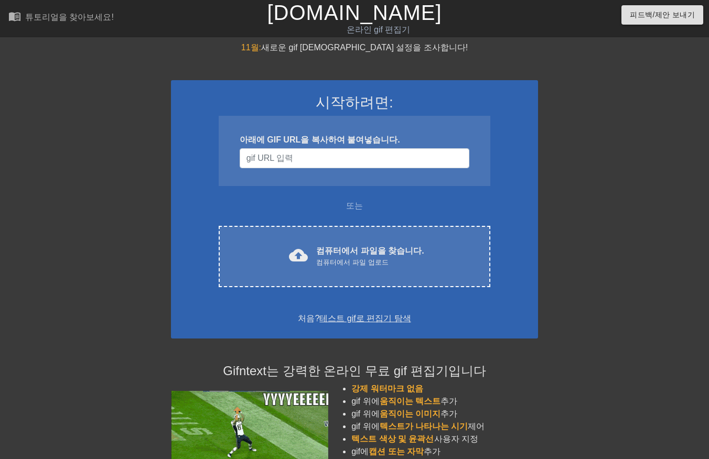
scroll to position [25, 8]
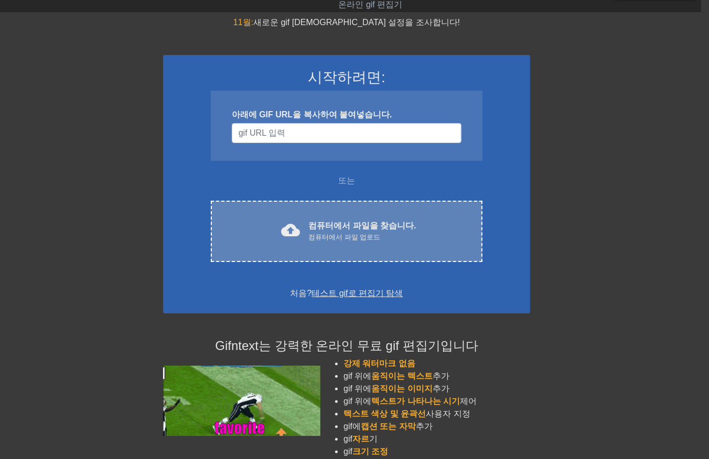
click at [374, 234] on div "컴퓨터에서 파일 업로드" at bounding box center [361, 237] width 107 height 10
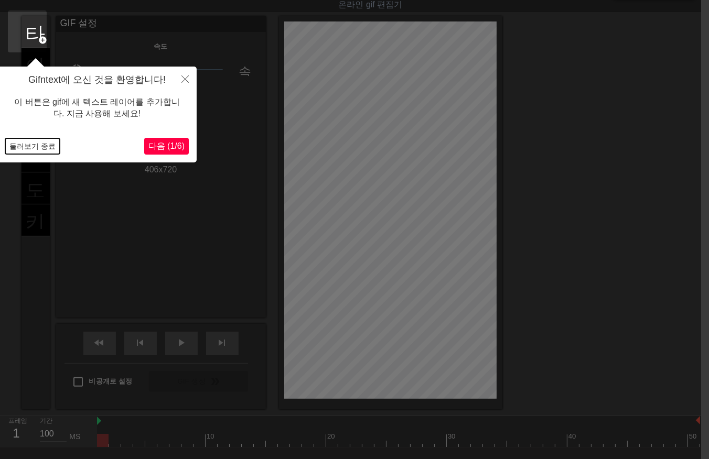
click at [39, 143] on button "둘러보기 종료" at bounding box center [32, 146] width 55 height 16
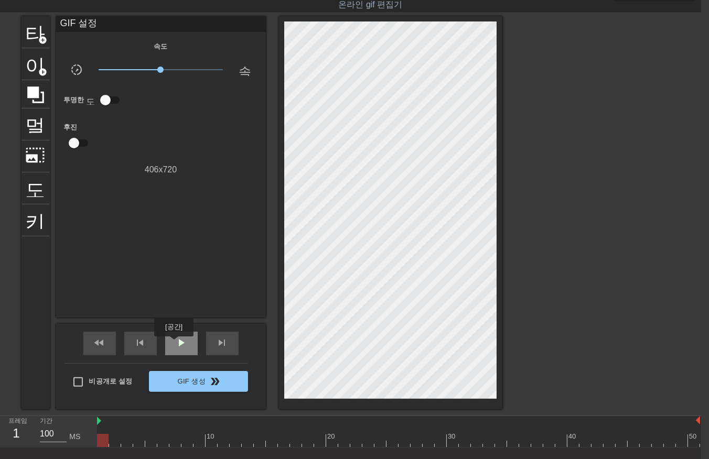
click at [174, 344] on div "play_arrow" at bounding box center [181, 344] width 33 height 24
drag, startPoint x: 174, startPoint y: 163, endPoint x: 175, endPoint y: 168, distance: 5.3
click at [175, 168] on div "406 x 720" at bounding box center [161, 170] width 210 height 13
